Goal: Information Seeking & Learning: Learn about a topic

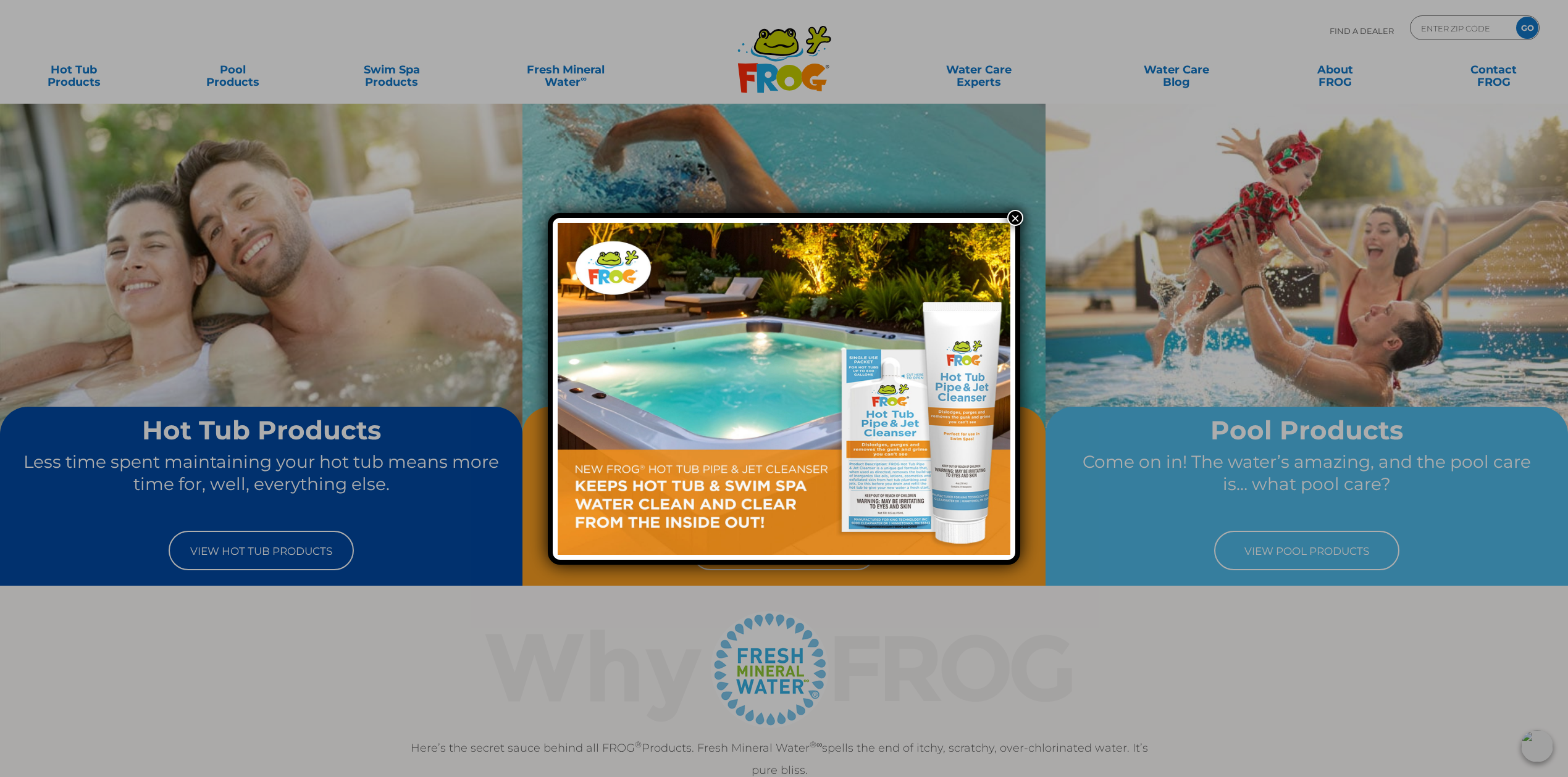
click at [1015, 216] on button "×" at bounding box center [1015, 218] width 16 height 16
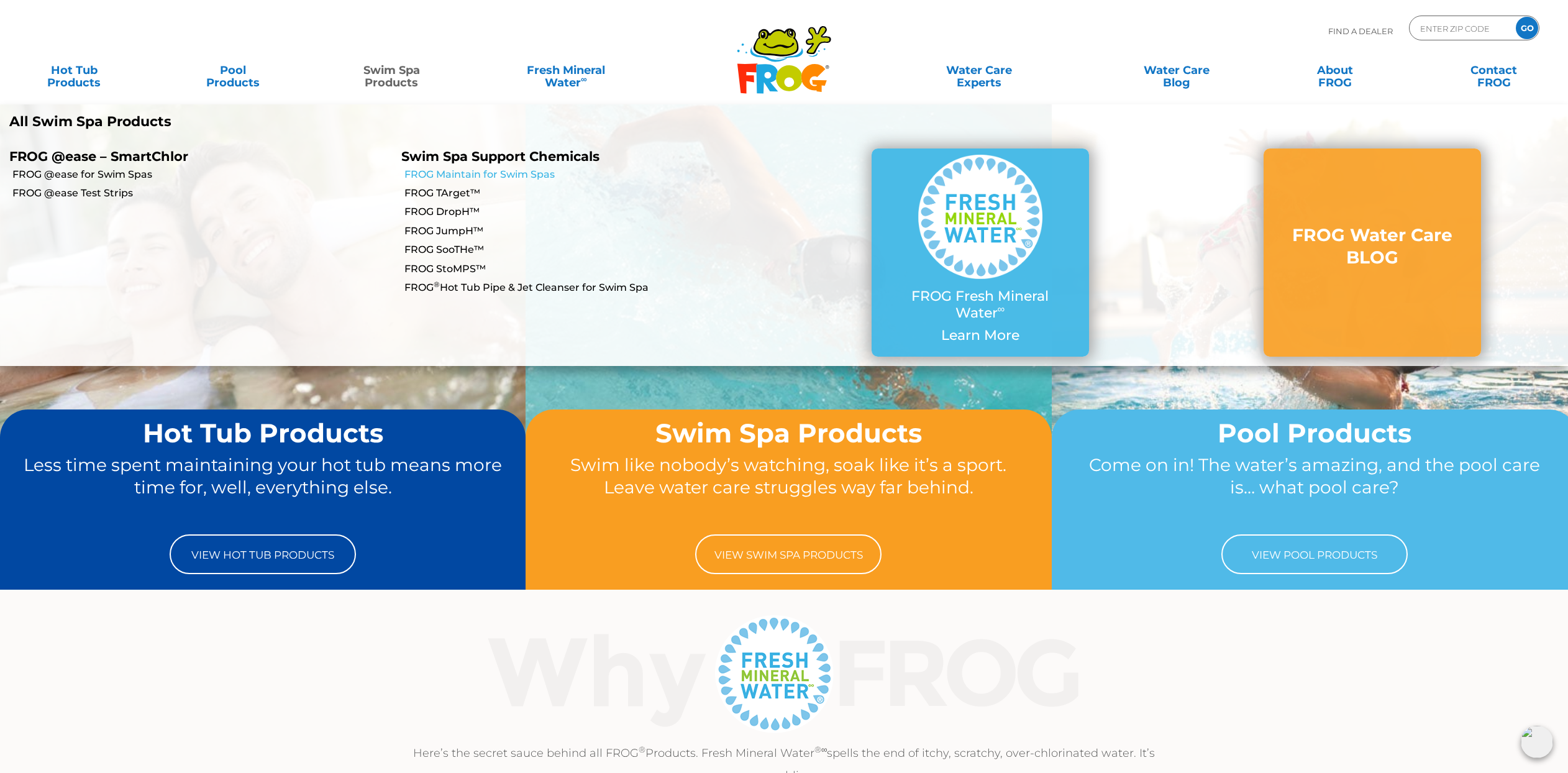
click at [529, 177] on link "FROG Maintain for Swim Spas" at bounding box center [594, 175] width 379 height 14
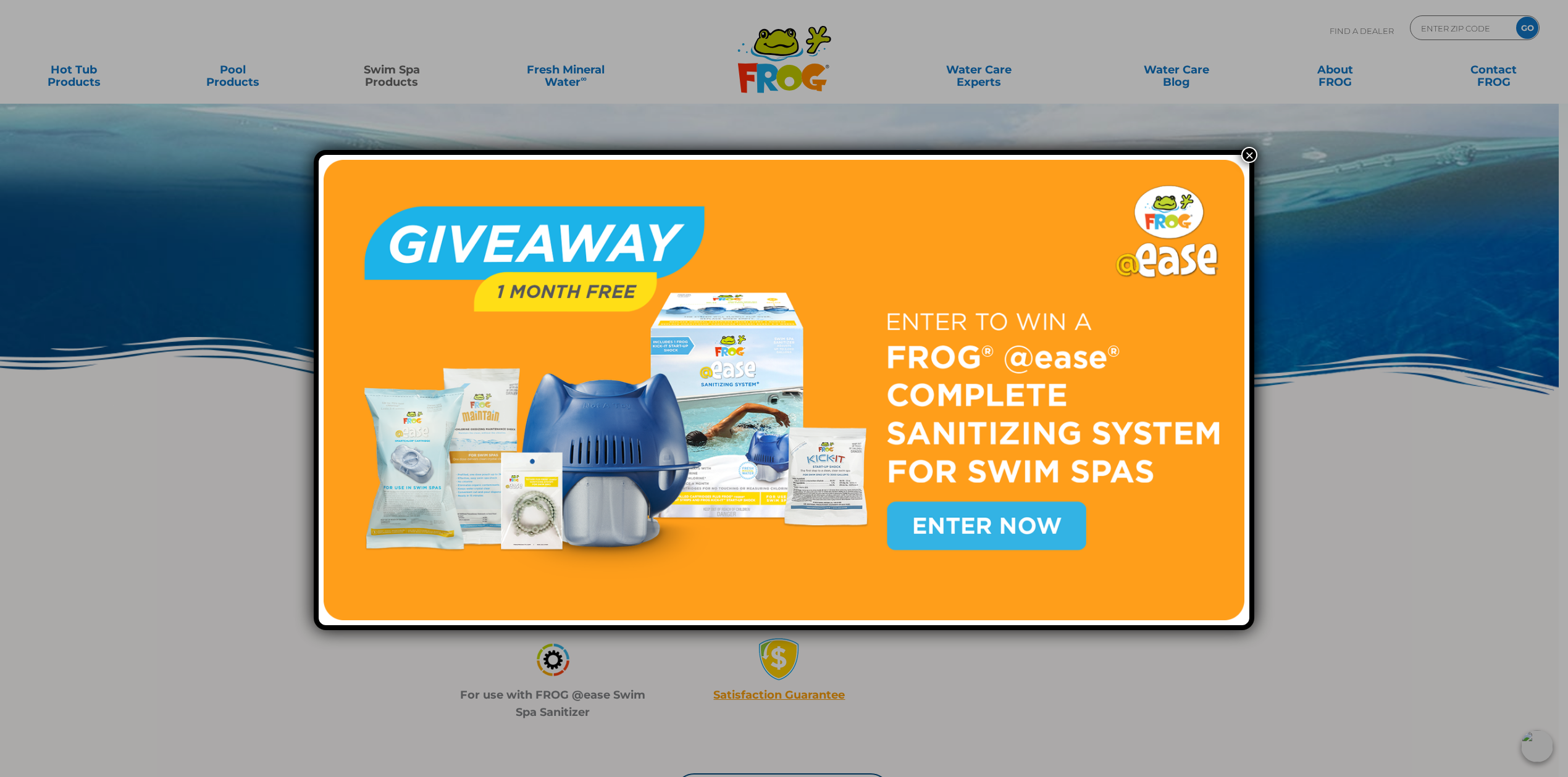
click at [1242, 150] on button "×" at bounding box center [1249, 155] width 16 height 16
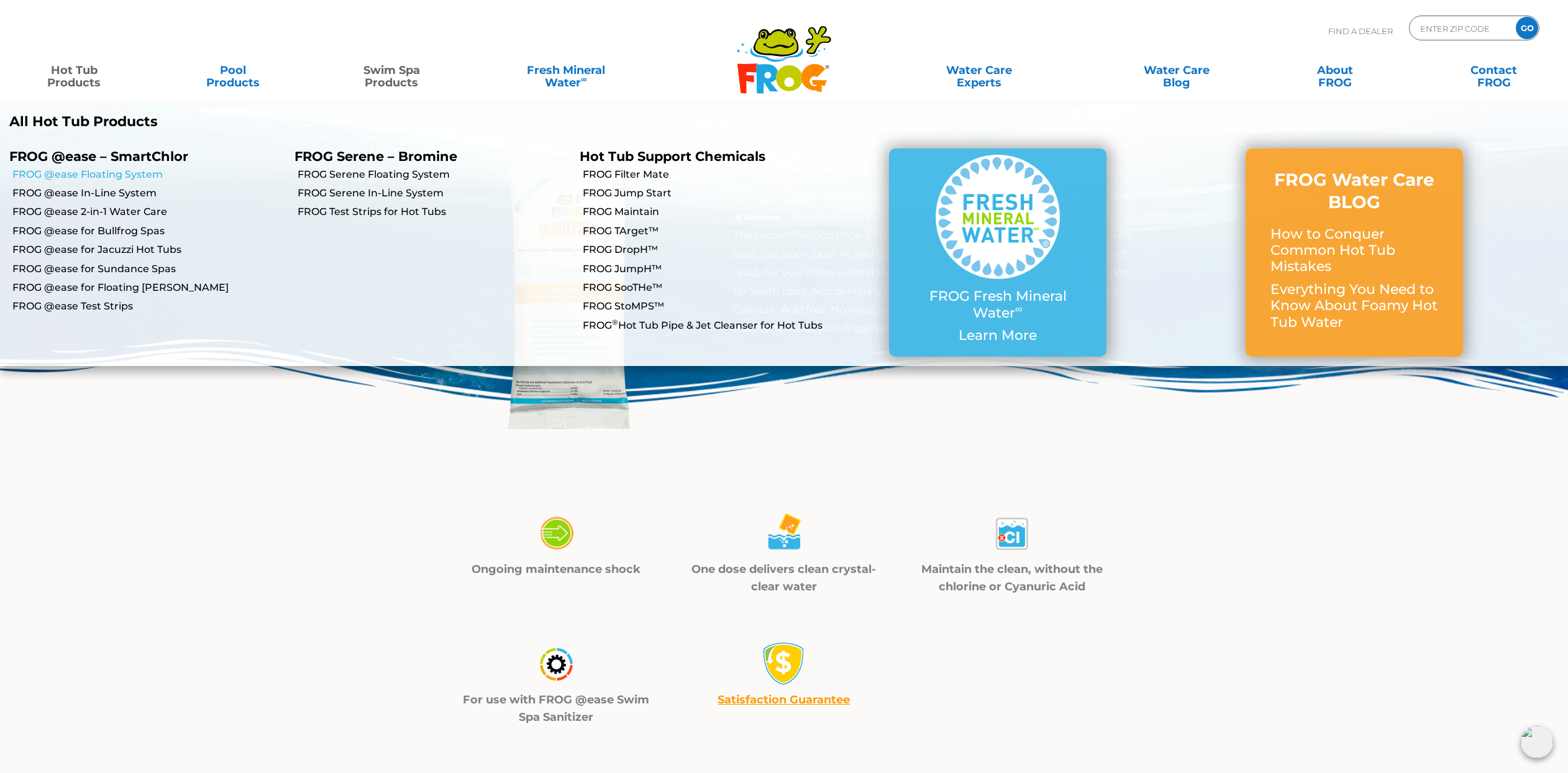
click at [118, 171] on link "FROG @ease Floating System" at bounding box center [148, 175] width 272 height 14
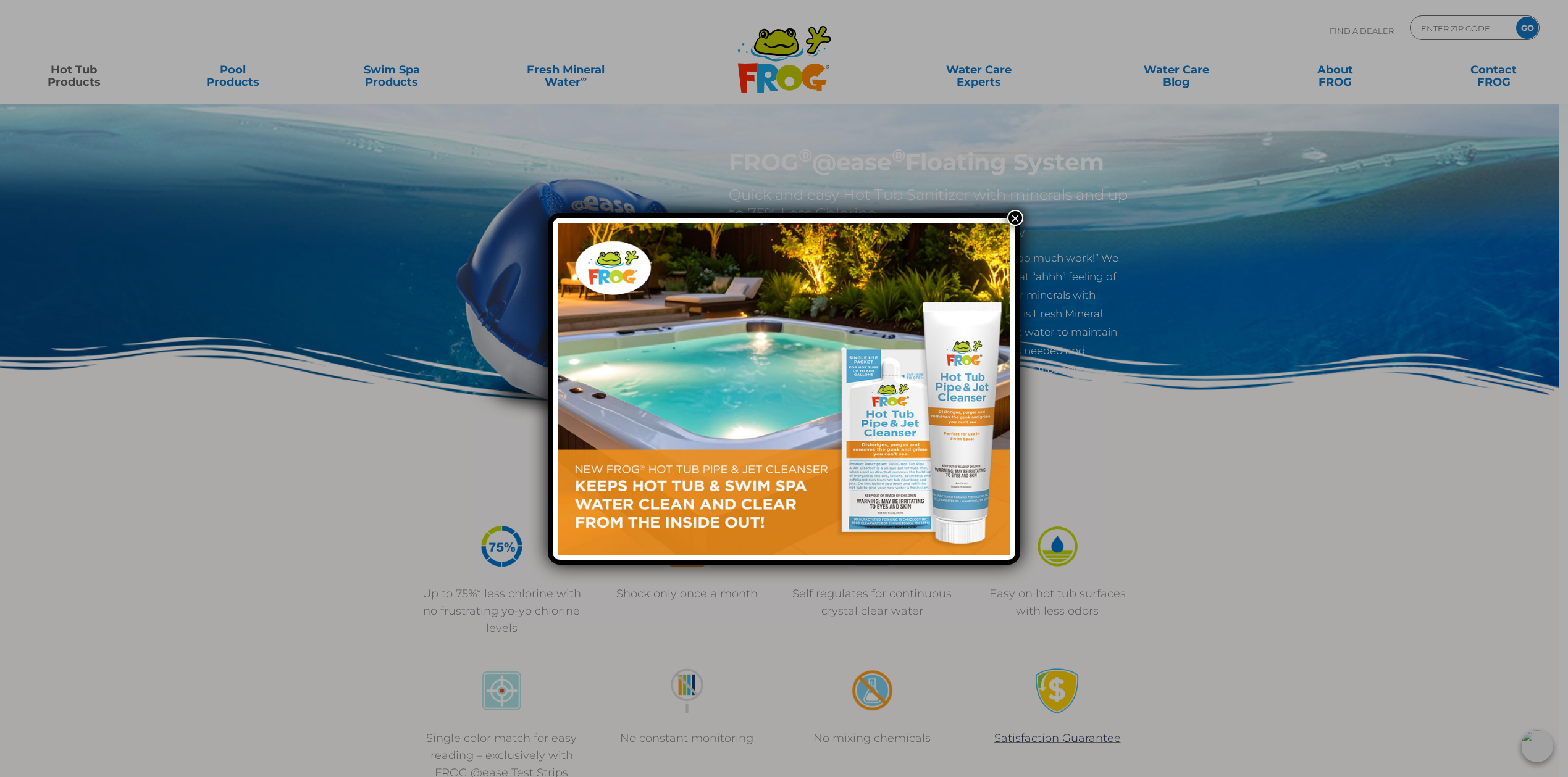
click at [1015, 220] on button "×" at bounding box center [1015, 218] width 16 height 16
